Goal: Communication & Community: Share content

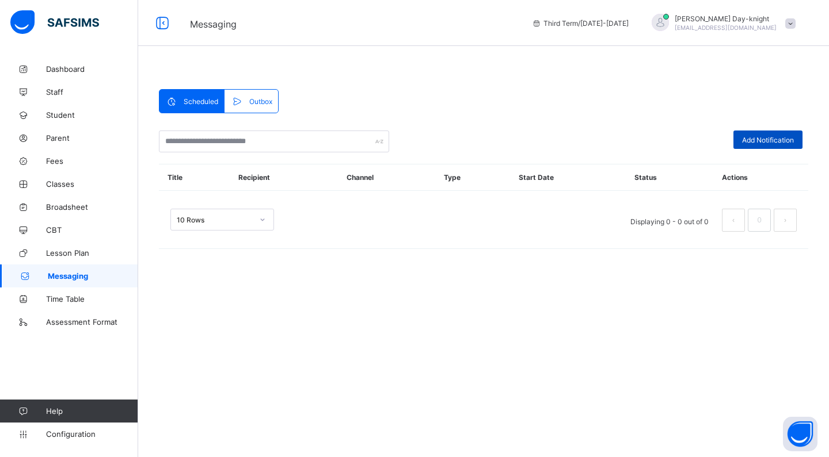
click at [766, 138] on span "Add Notification" at bounding box center [768, 140] width 52 height 9
select select "****"
select select "*"
select select "**"
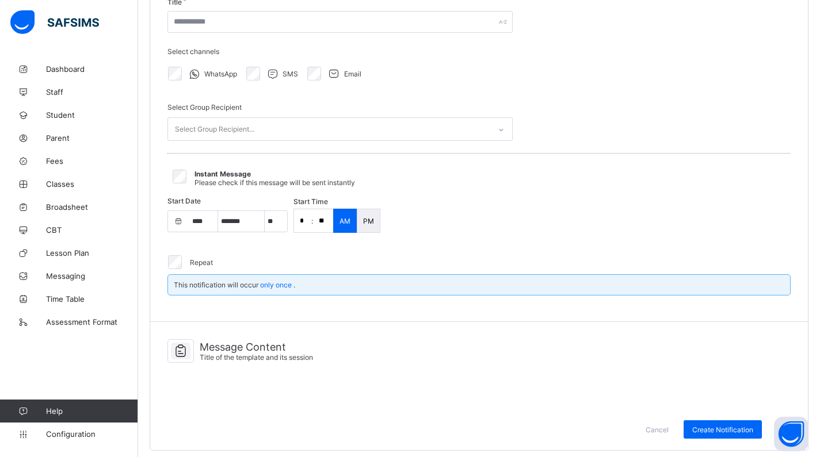
scroll to position [147, 0]
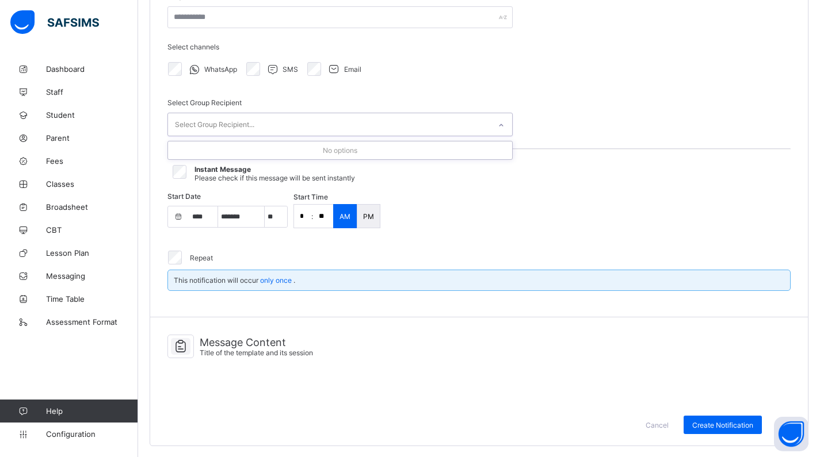
click at [293, 119] on div "Select Group Recipient..." at bounding box center [329, 124] width 322 height 22
click at [639, 91] on div "Channels & Groups Title of the template and its session Title Select channels W…" at bounding box center [479, 129] width 658 height 375
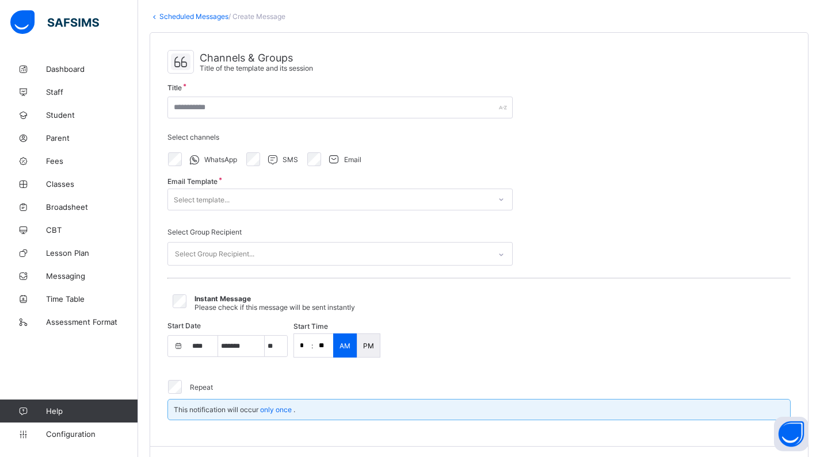
scroll to position [59, 0]
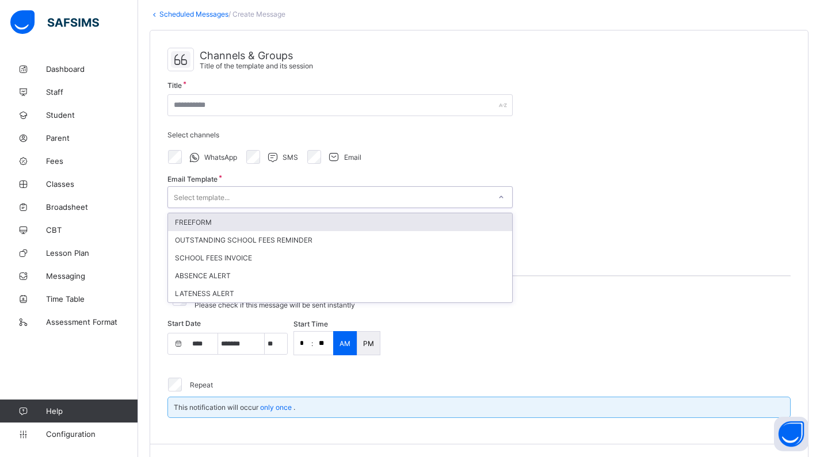
click at [245, 203] on div "Select template..." at bounding box center [329, 197] width 322 height 16
click at [549, 232] on div "Channels & Groups Title of the template and its session Title Select channels W…" at bounding box center [479, 237] width 658 height 414
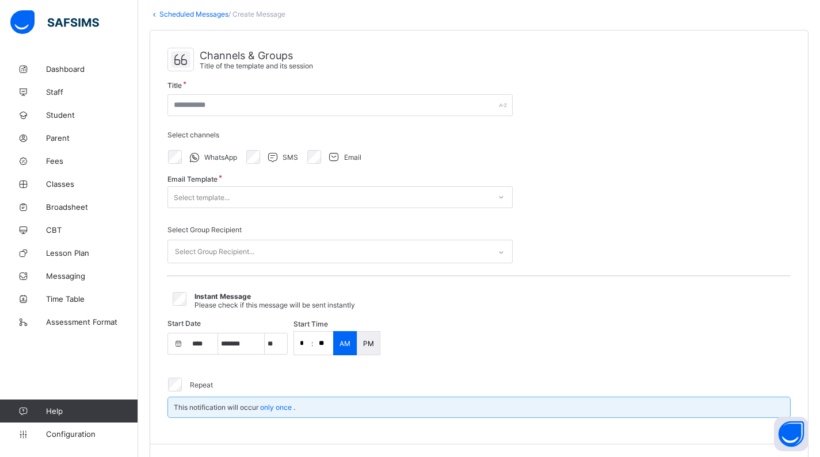
click at [425, 182] on div "Email Template Select template..." at bounding box center [339, 197] width 345 height 39
click at [441, 197] on div "Select template..." at bounding box center [329, 197] width 322 height 16
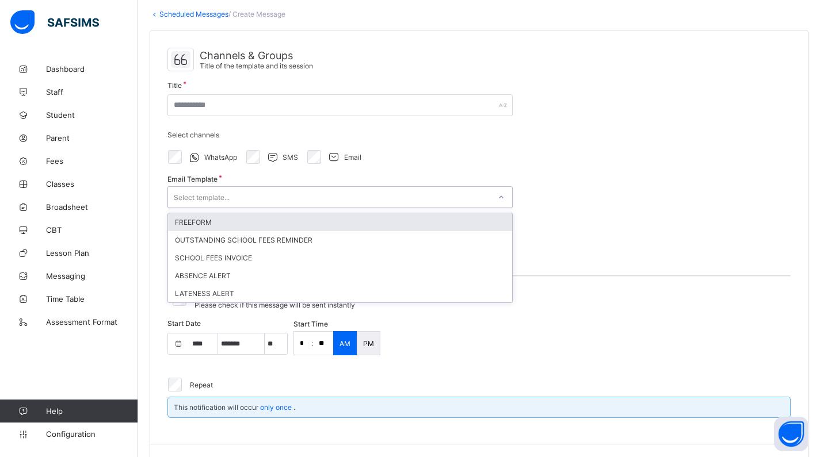
type input "**********"
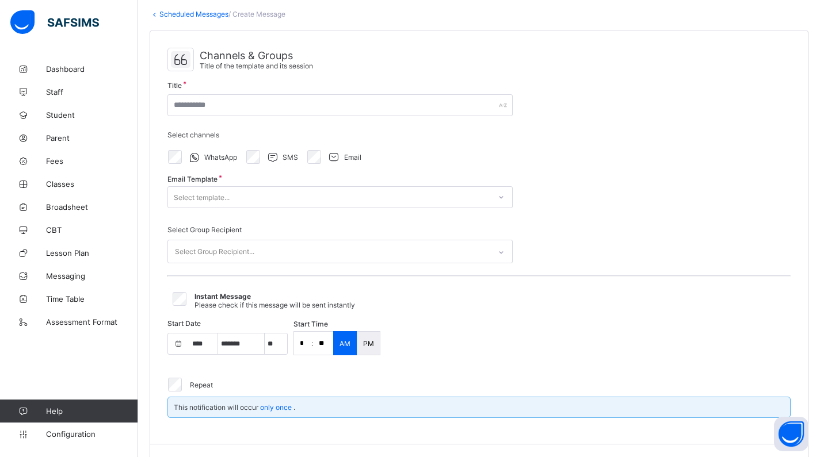
click at [337, 200] on div "Select template..." at bounding box center [329, 197] width 322 height 16
click at [482, 201] on div "Select template..." at bounding box center [329, 197] width 322 height 16
drag, startPoint x: 517, startPoint y: 199, endPoint x: 472, endPoint y: 203, distance: 45.6
click at [514, 199] on div "Channels & Groups Title of the template and its session Title Select channels W…" at bounding box center [479, 237] width 658 height 414
click at [464, 200] on div "Select template..." at bounding box center [329, 197] width 322 height 16
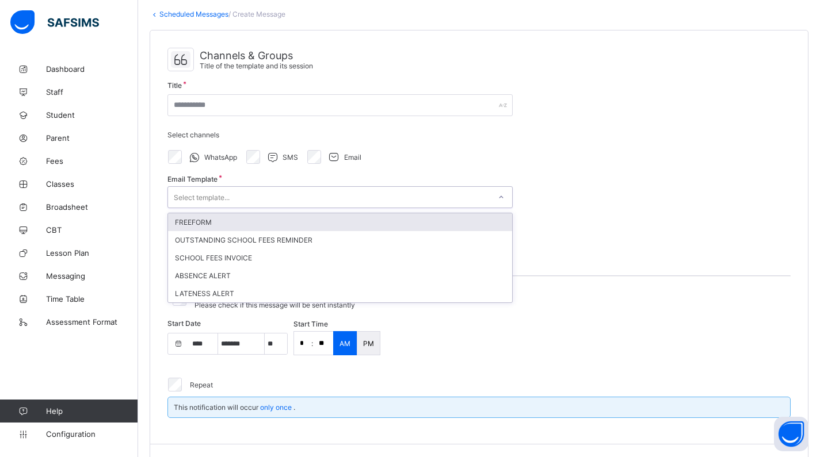
click at [469, 223] on div "FREEFORM" at bounding box center [340, 222] width 344 height 18
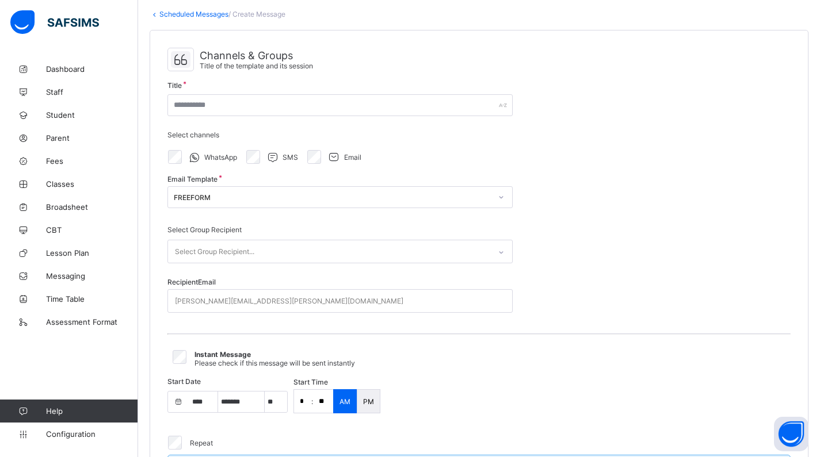
click at [707, 215] on div "Channels & Groups Title of the template and its session Title Select channels W…" at bounding box center [479, 266] width 658 height 472
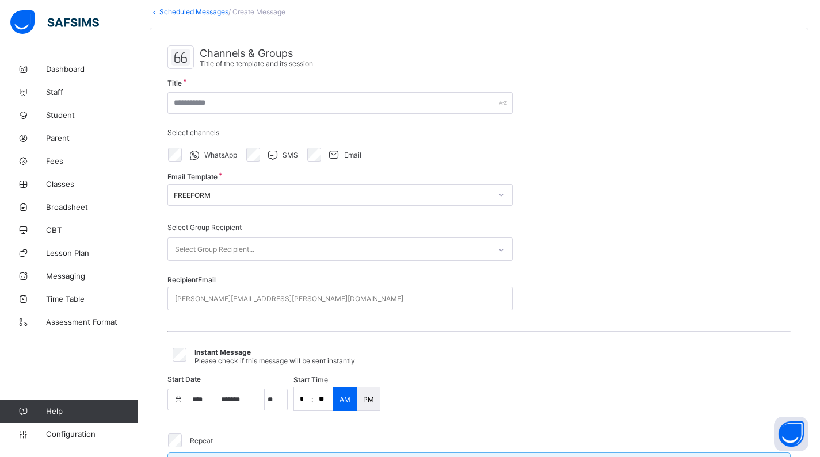
click at [204, 297] on div "[PERSON_NAME][EMAIL_ADDRESS][PERSON_NAME][DOMAIN_NAME]" at bounding box center [289, 299] width 228 height 22
type input "*"
type input "**********"
click at [393, 331] on div "Channels & Groups Title of the template and its session Title Select channels W…" at bounding box center [479, 264] width 658 height 472
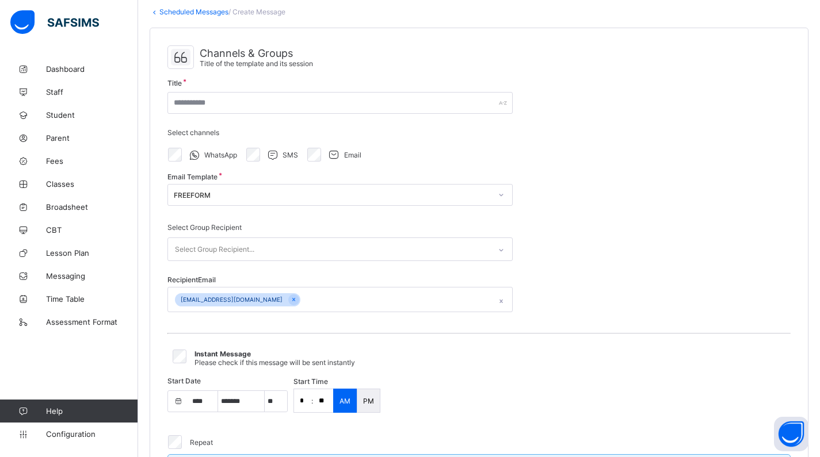
scroll to position [64, 0]
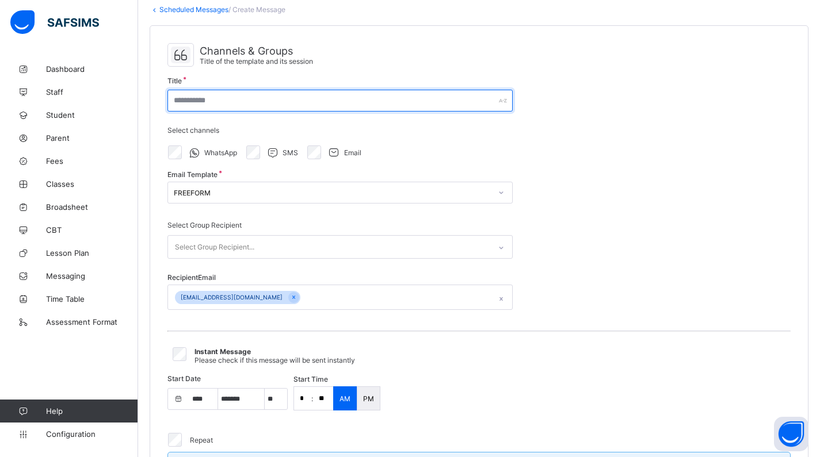
click at [221, 93] on input "text" at bounding box center [339, 101] width 345 height 22
type input "**********"
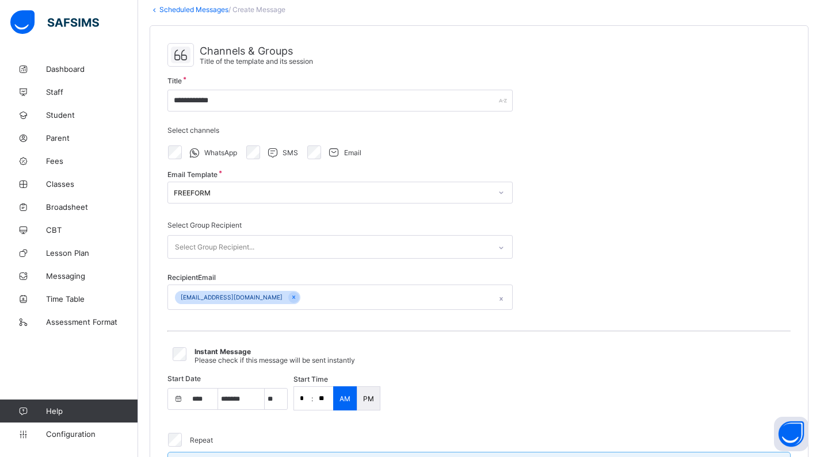
click at [538, 208] on div "**********" at bounding box center [479, 263] width 658 height 474
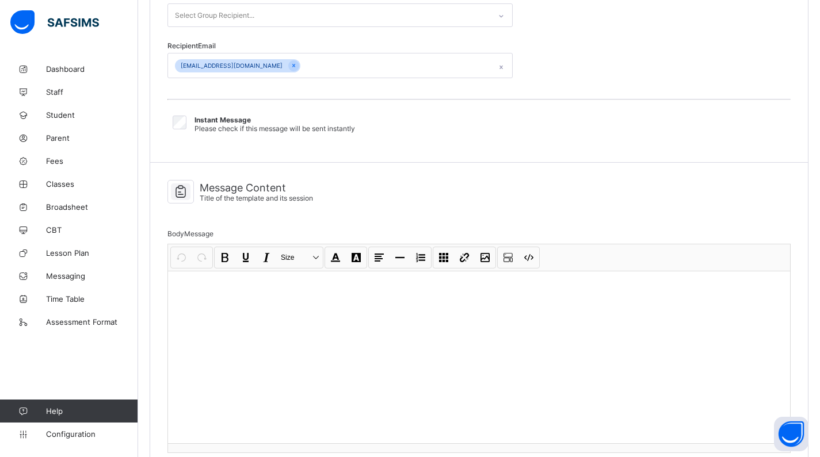
scroll to position [372, 0]
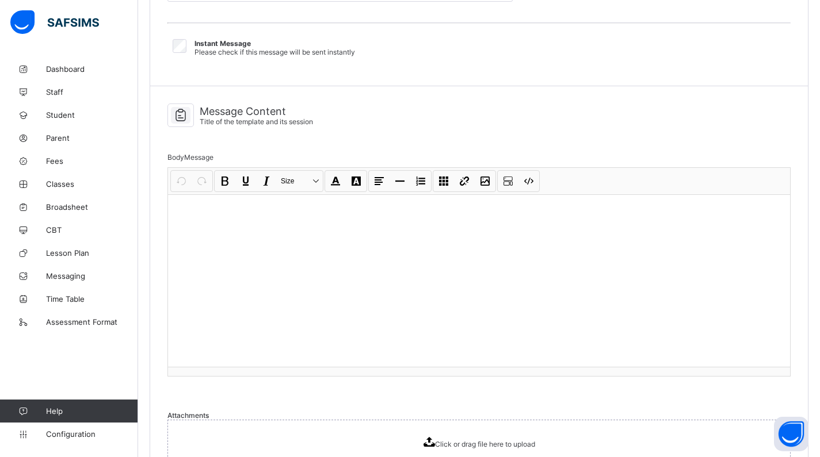
click at [228, 264] on div at bounding box center [479, 280] width 622 height 173
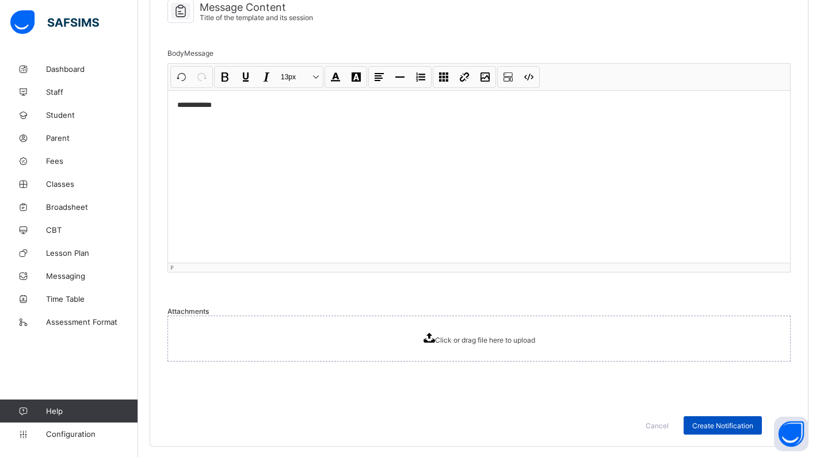
click at [719, 423] on span "Create Notification" at bounding box center [722, 426] width 61 height 9
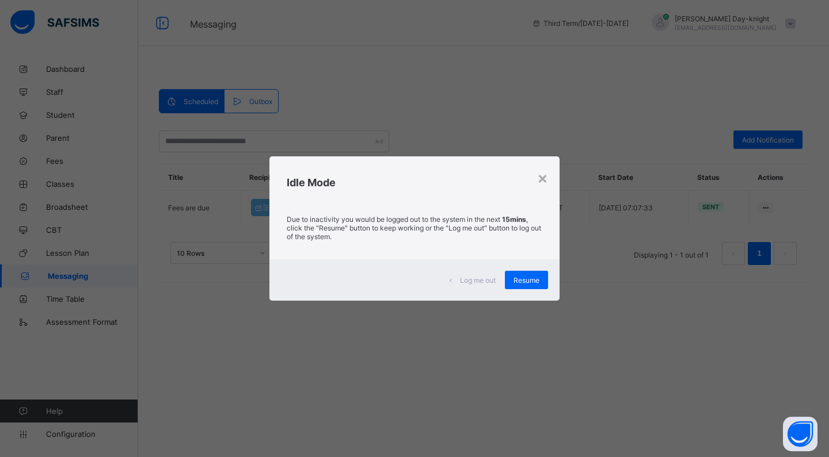
click at [522, 276] on span "Resume" at bounding box center [526, 280] width 26 height 9
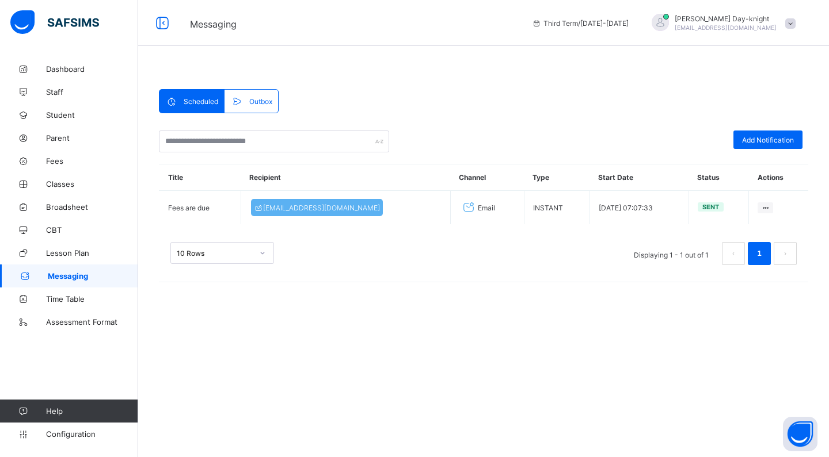
click at [78, 275] on span "Messaging" at bounding box center [93, 276] width 90 height 9
